Goal: Information Seeking & Learning: Find specific fact

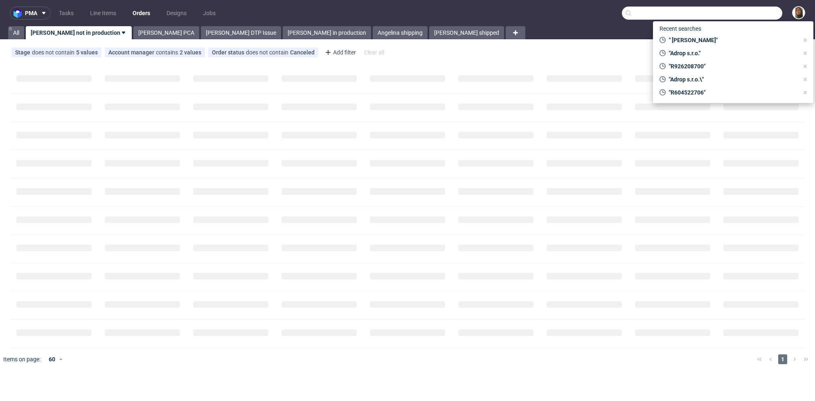
click at [731, 11] on input "text" at bounding box center [702, 13] width 160 height 13
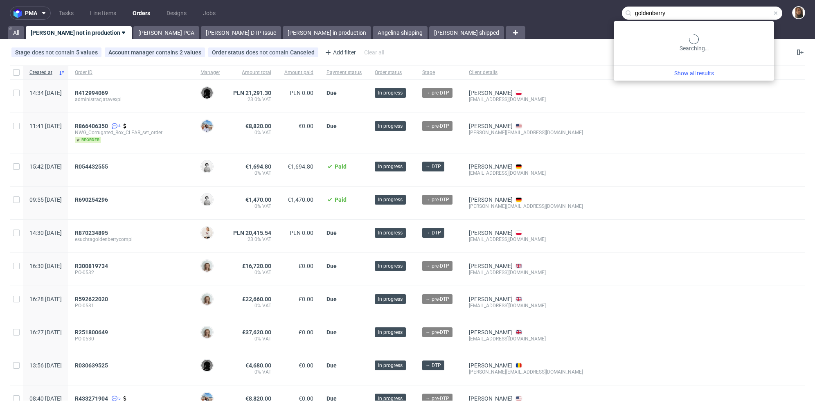
type input "goldenberry"
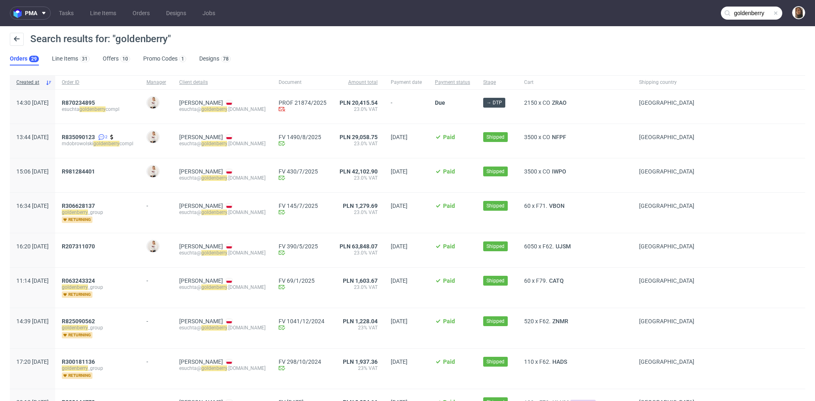
click at [104, 98] on div "R870234895 esuchta goldenberry compl" at bounding box center [97, 107] width 85 height 34
click at [95, 101] on span "R870234895" at bounding box center [78, 102] width 33 height 7
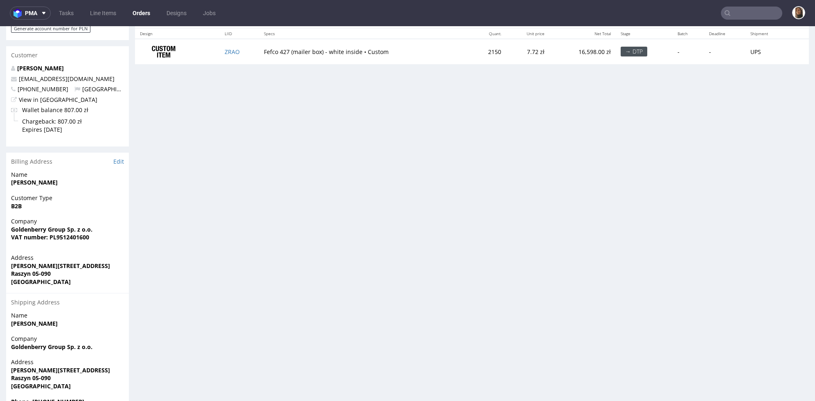
scroll to position [341, 0]
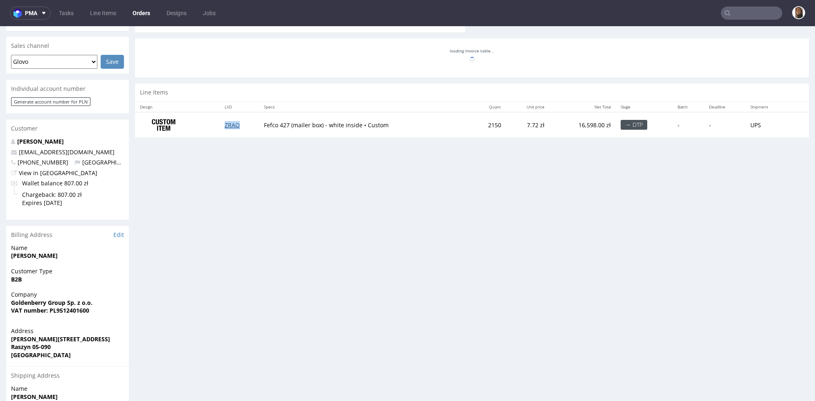
copy link "ZRAO"
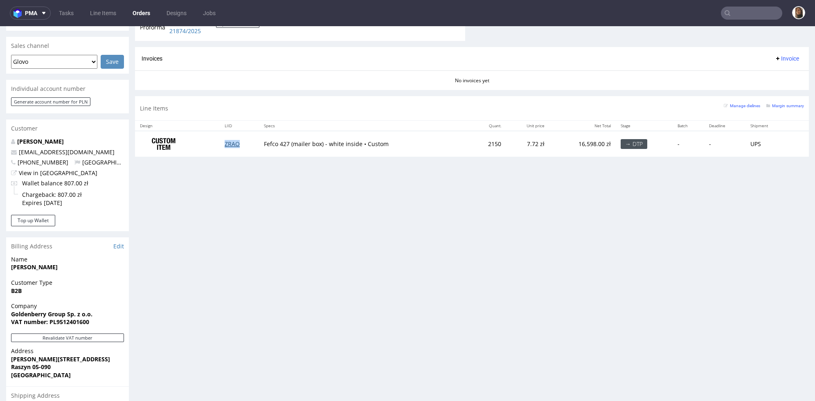
scroll to position [123, 0]
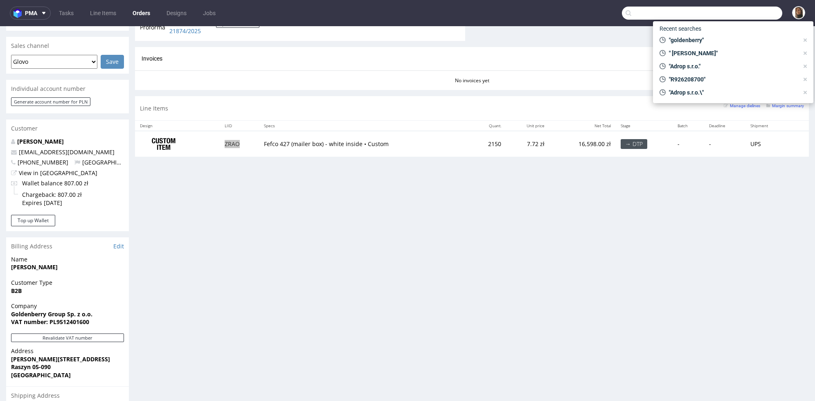
click at [751, 14] on input "text" at bounding box center [702, 13] width 160 height 13
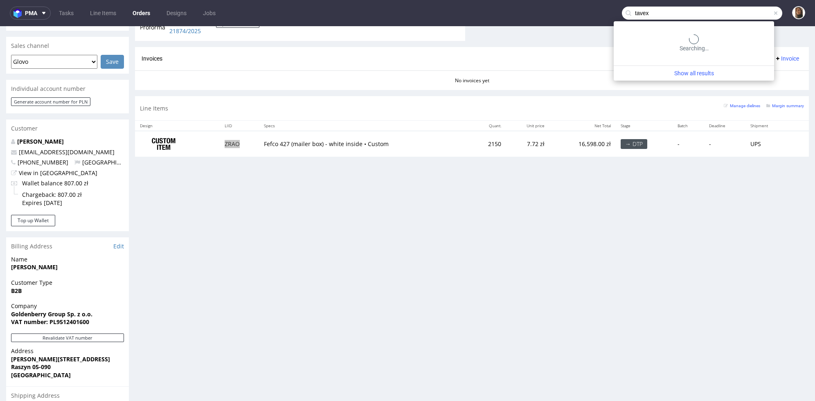
type input "tavex"
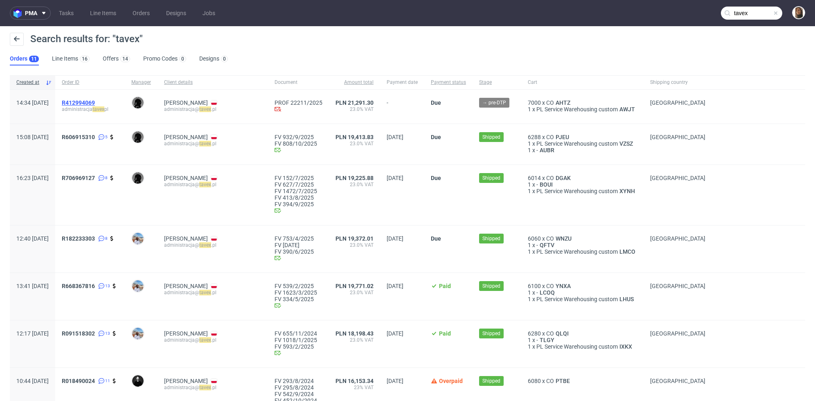
click at [95, 101] on span "R412994069" at bounding box center [78, 102] width 33 height 7
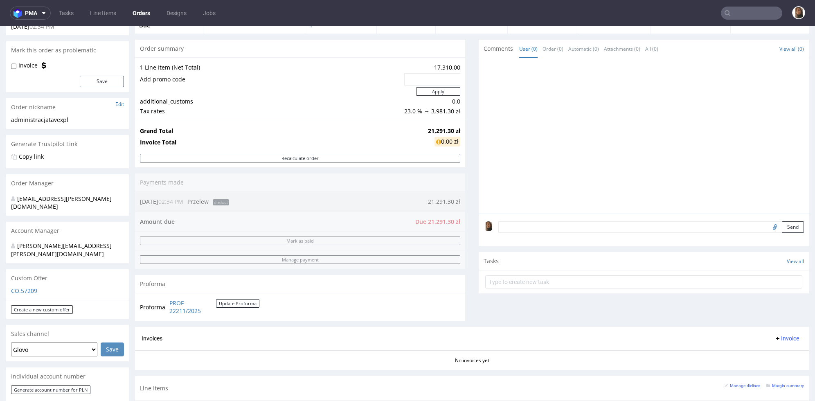
scroll to position [166, 0]
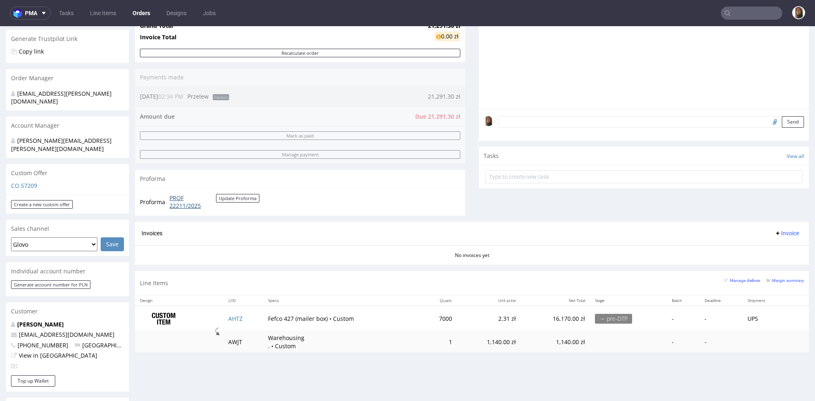
click at [188, 206] on link "PROF 22211/2025" at bounding box center [192, 202] width 47 height 16
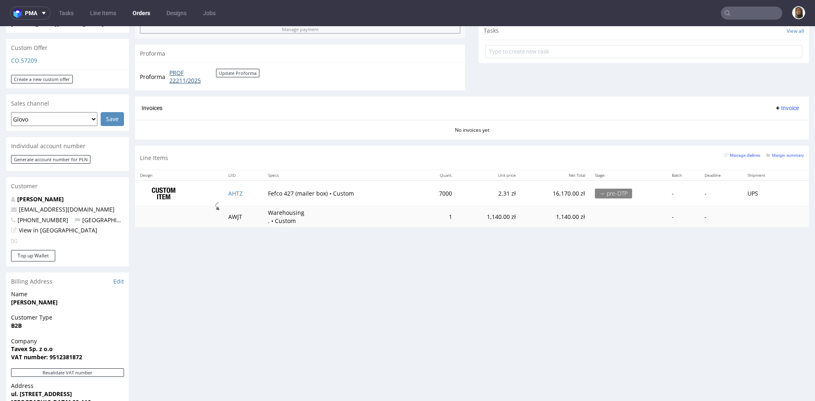
scroll to position [249, 0]
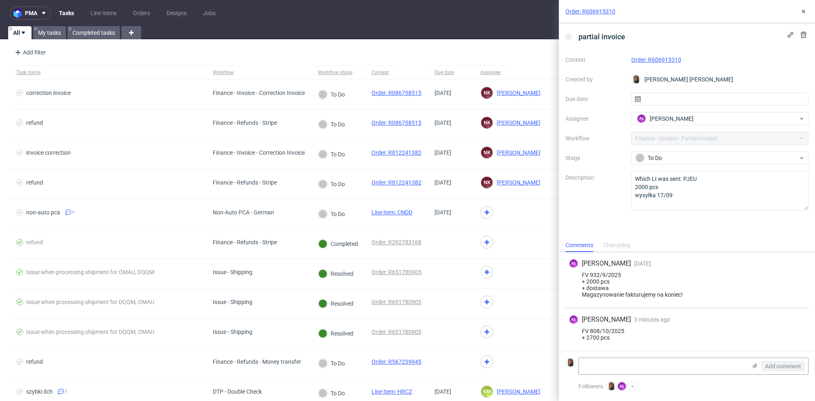
click at [671, 61] on link "Order: R606915310" at bounding box center [657, 59] width 50 height 7
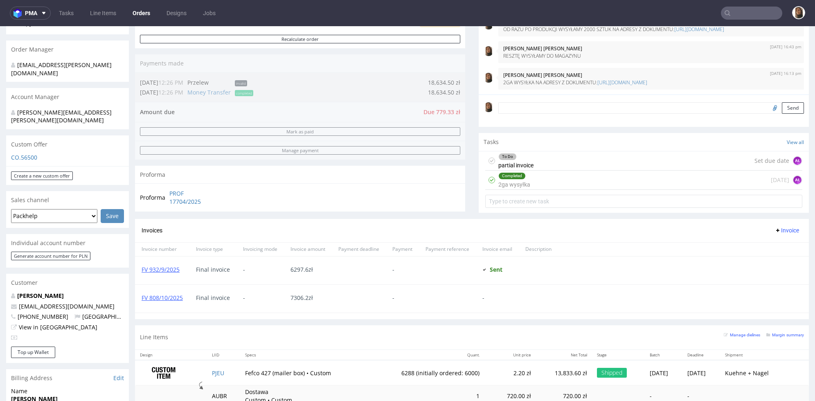
scroll to position [236, 0]
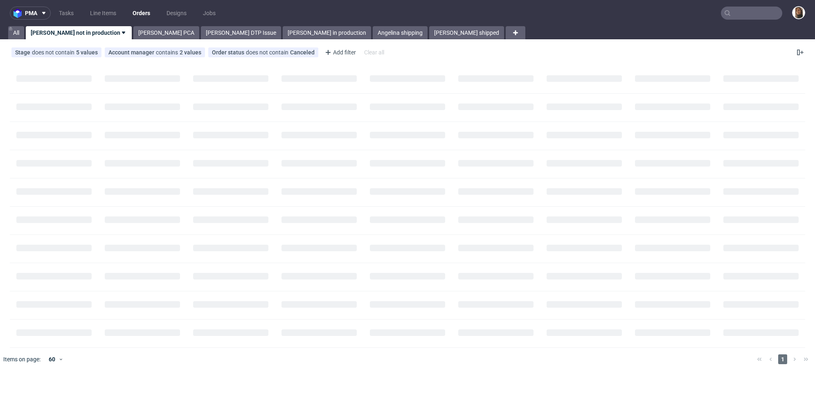
click at [736, 11] on input "text" at bounding box center [751, 13] width 61 height 13
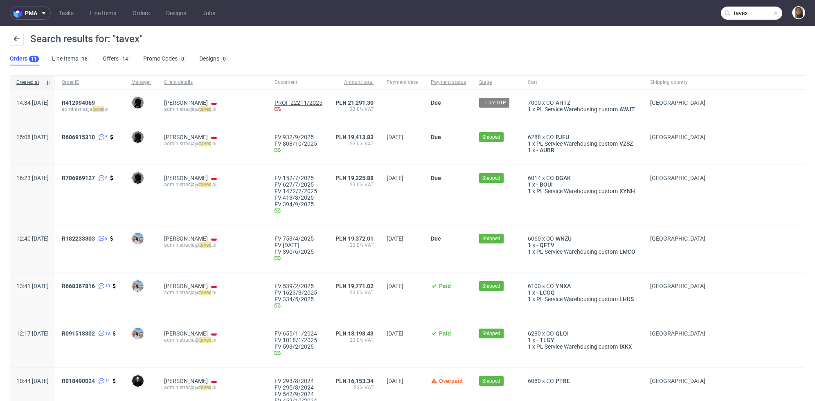
click at [283, 103] on link "PROF 22211/2025" at bounding box center [299, 102] width 48 height 7
click at [747, 15] on input "tavex" at bounding box center [751, 13] width 61 height 13
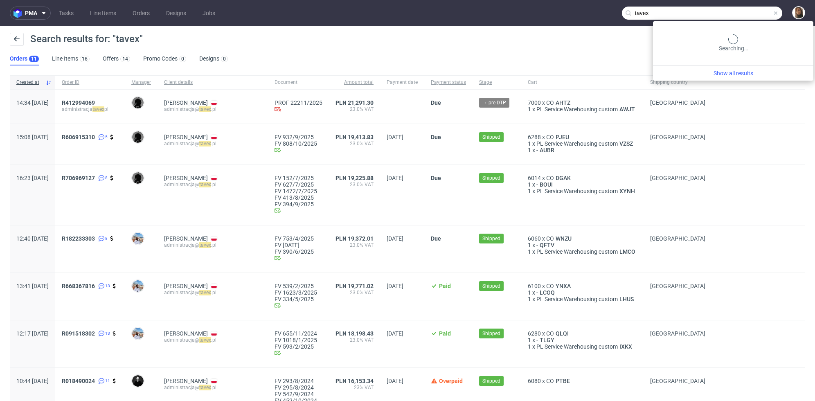
click at [747, 15] on input "tavex" at bounding box center [702, 13] width 160 height 13
type input "nuffinz"
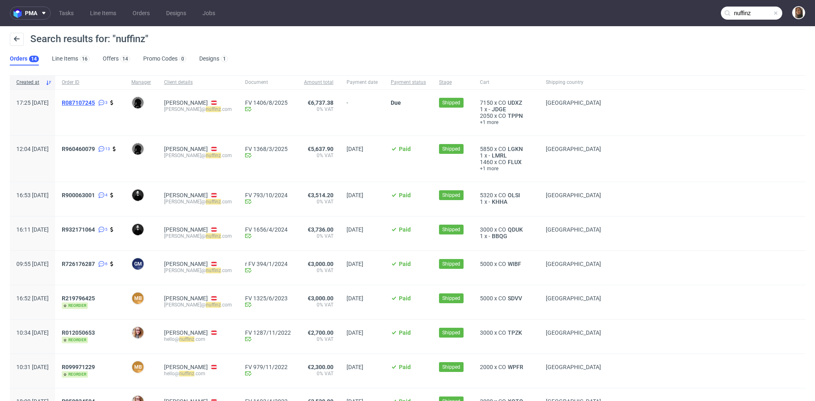
click at [95, 102] on span "R087107245" at bounding box center [78, 102] width 33 height 7
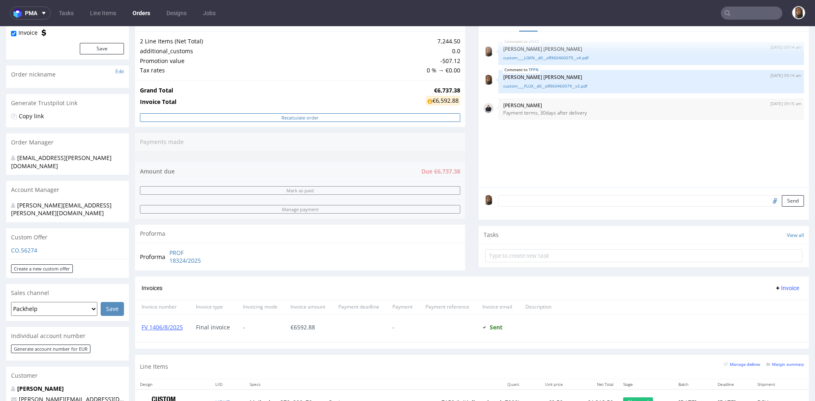
scroll to position [221, 0]
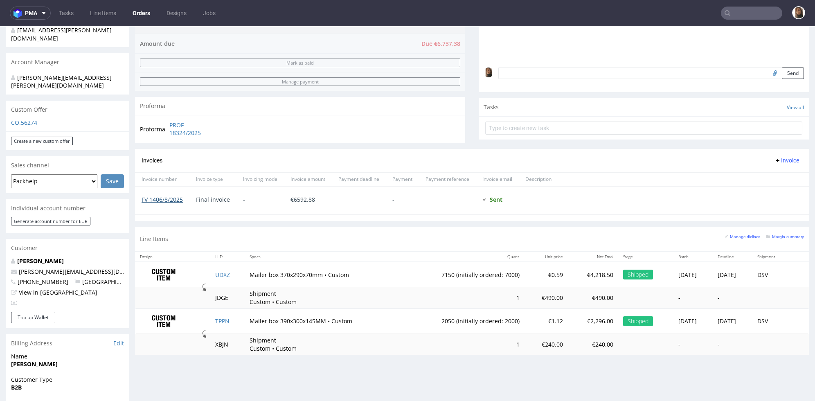
click at [161, 199] on link "FV 1406/8/2025" at bounding box center [162, 200] width 41 height 8
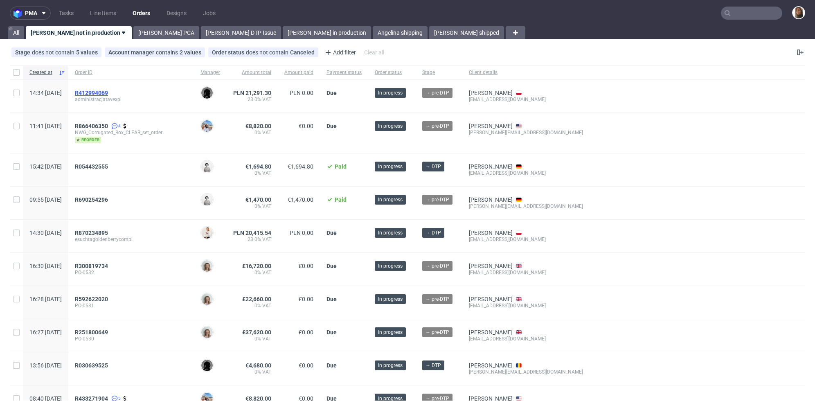
click at [108, 90] on span "R412994069" at bounding box center [91, 93] width 33 height 7
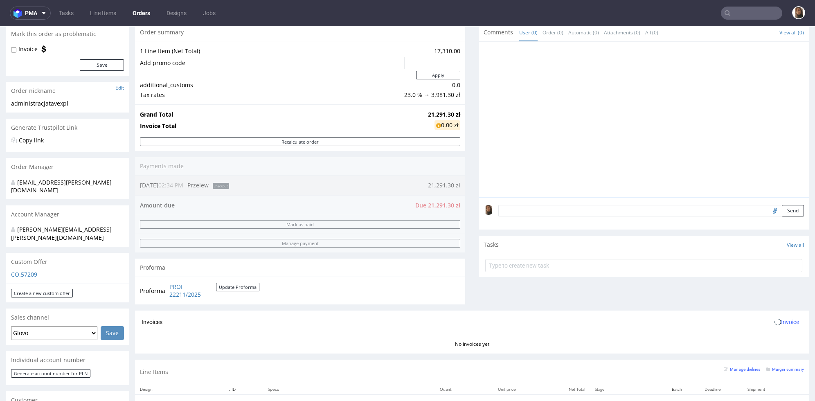
scroll to position [182, 0]
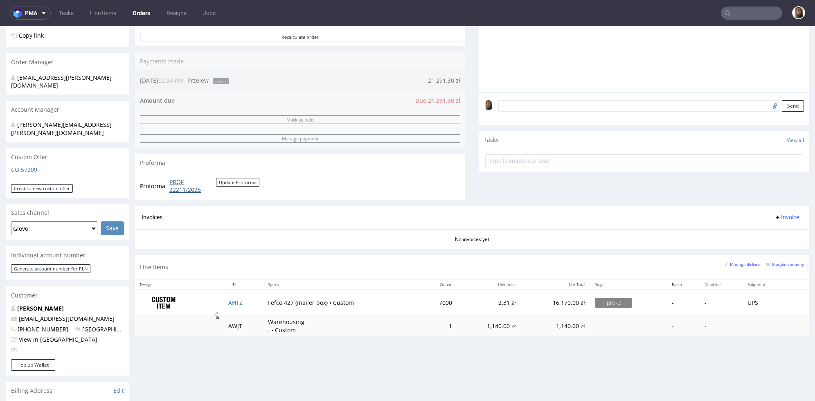
click at [181, 187] on link "PROF 22211/2025" at bounding box center [192, 186] width 47 height 16
